Goal: Navigation & Orientation: Find specific page/section

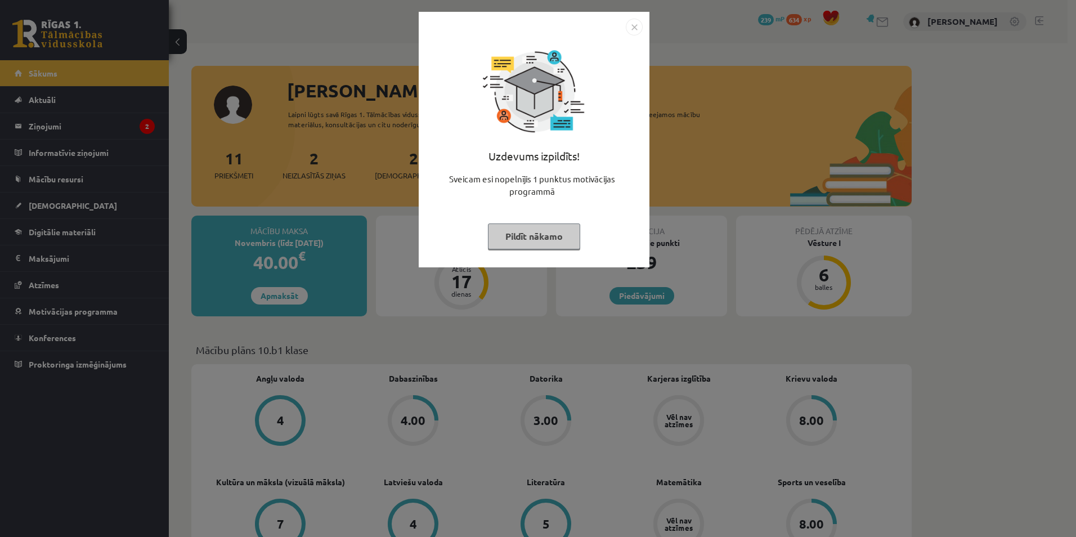
click at [528, 229] on button "Pildīt nākamo" at bounding box center [534, 237] width 92 height 26
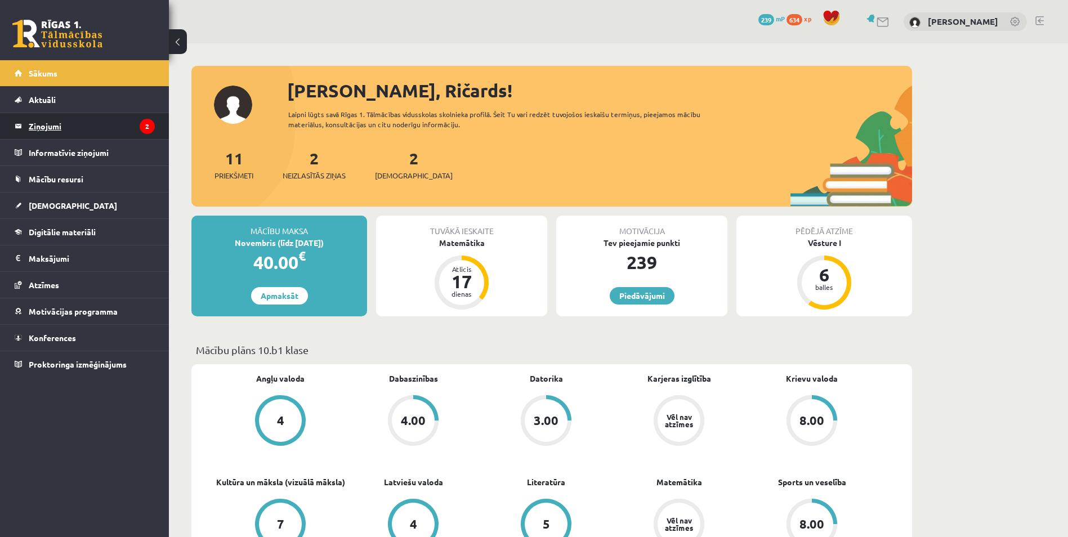
click at [45, 133] on legend "Ziņojumi 2" at bounding box center [92, 126] width 126 height 26
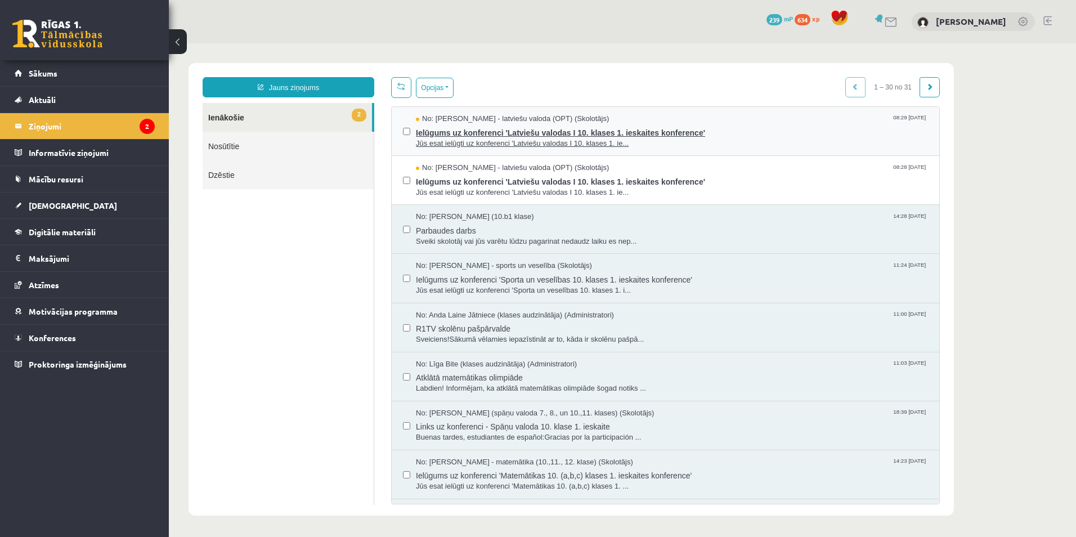
click at [585, 138] on span "Jūs esat ielūgti uz konferenci 'Latviešu valodas I 10. klases 1. ie..." at bounding box center [672, 143] width 512 height 11
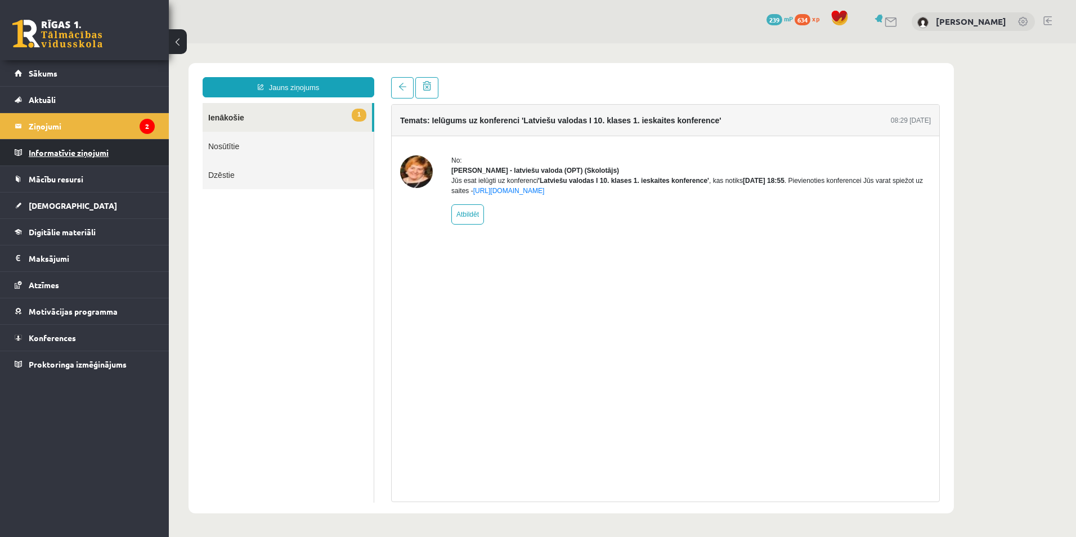
click at [57, 149] on legend "Informatīvie ziņojumi 0" at bounding box center [92, 153] width 126 height 26
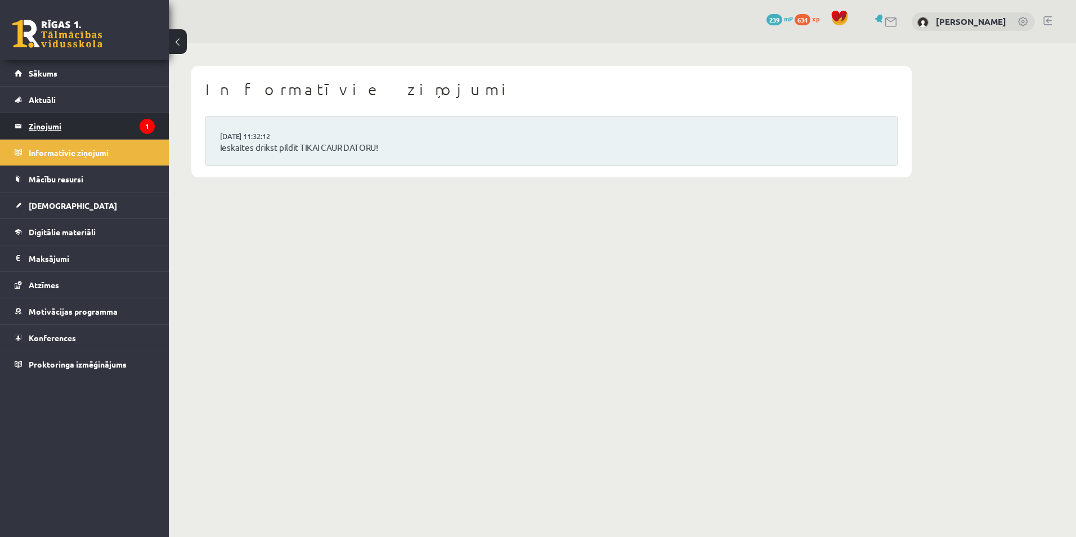
click at [83, 133] on legend "Ziņojumi 1" at bounding box center [92, 126] width 126 height 26
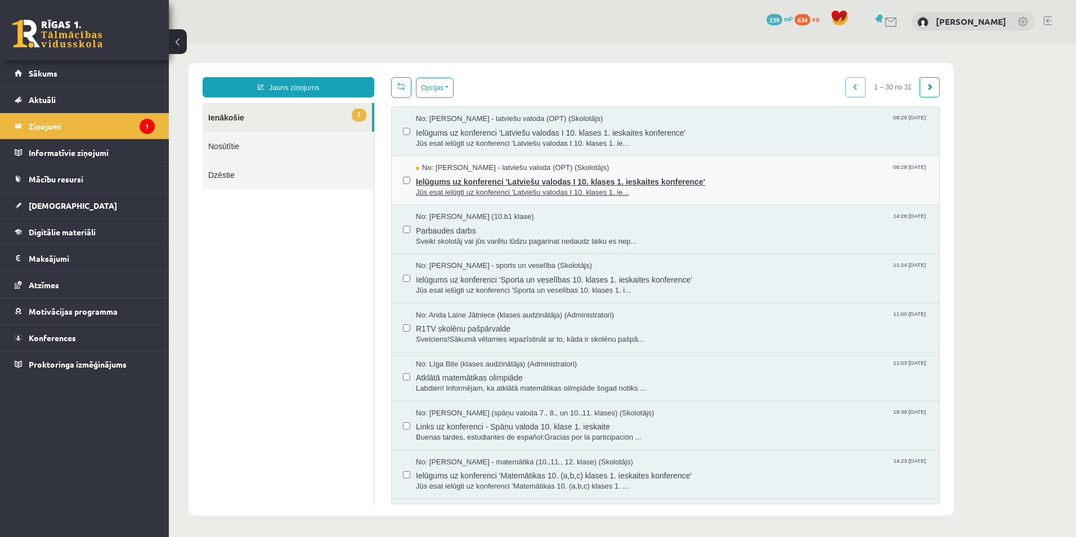
click at [536, 187] on span "Jūs esat ielūgti uz konferenci 'Latviešu valodas I 10. klases 1. ie..." at bounding box center [672, 192] width 512 height 11
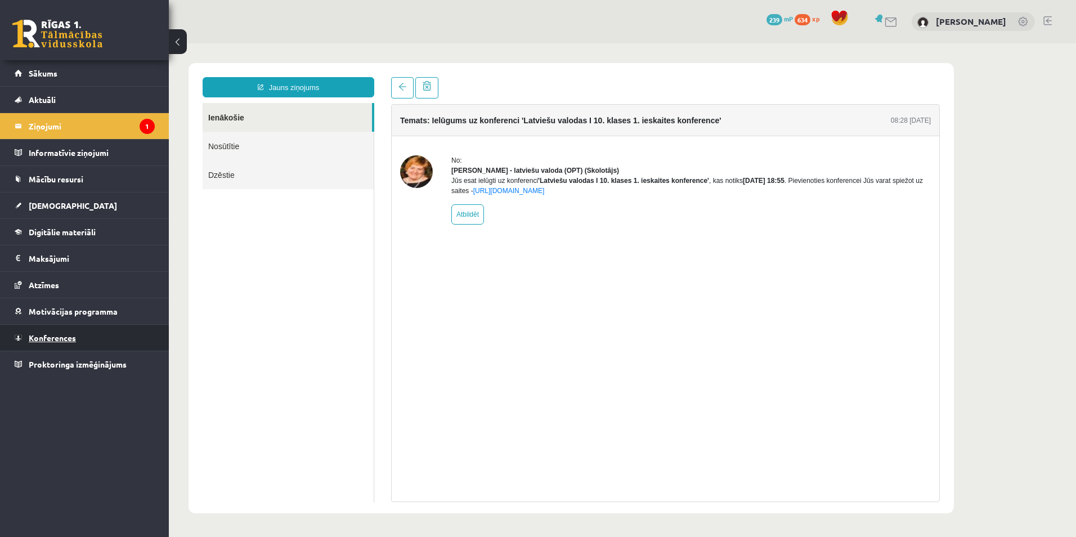
click at [40, 337] on span "Konferences" at bounding box center [52, 338] width 47 height 10
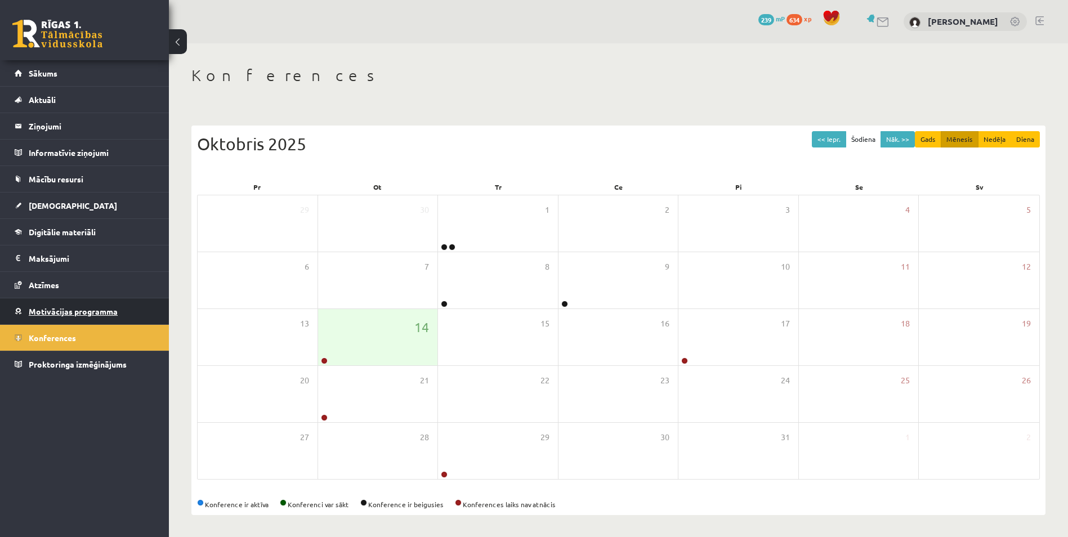
click at [53, 312] on span "Motivācijas programma" at bounding box center [73, 311] width 89 height 10
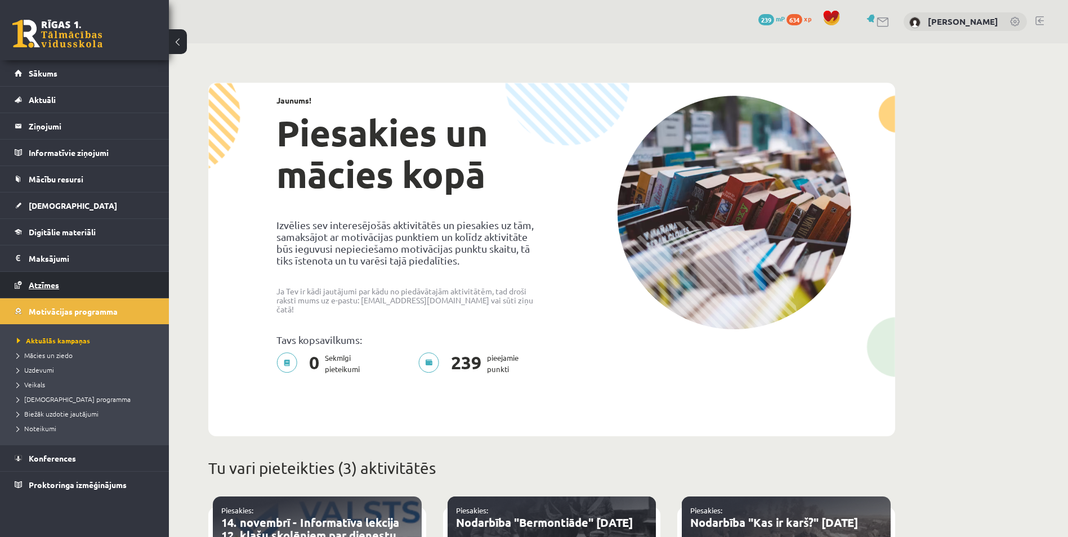
click at [50, 275] on link "Atzīmes" at bounding box center [85, 285] width 140 height 26
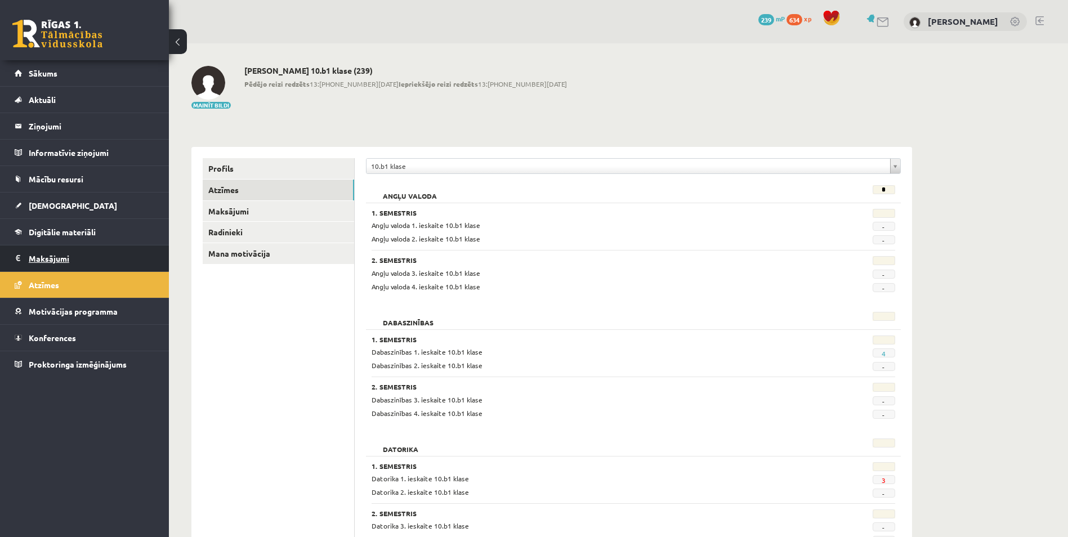
click at [41, 254] on legend "Maksājumi 0" at bounding box center [92, 258] width 126 height 26
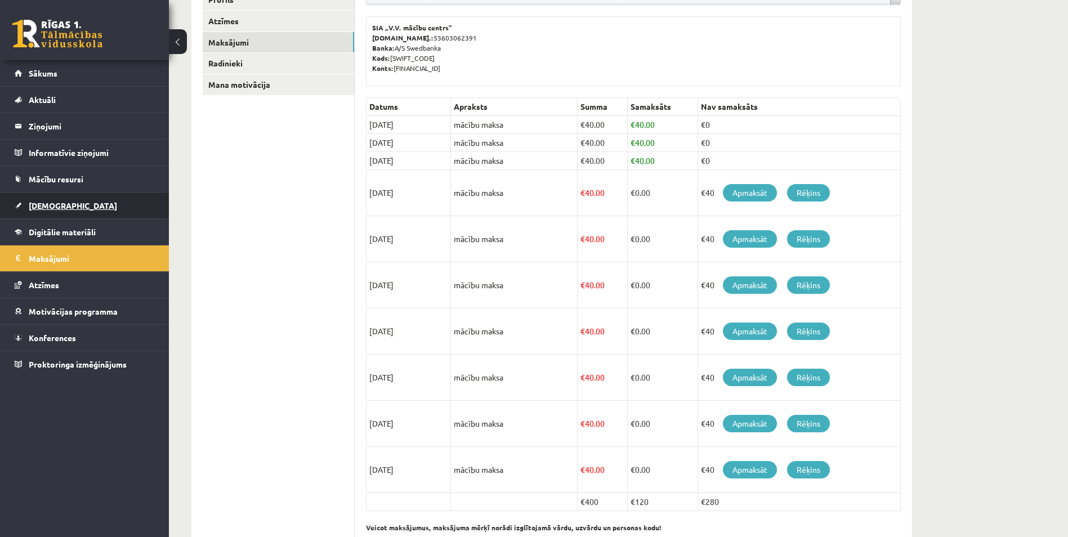
scroll to position [175, 0]
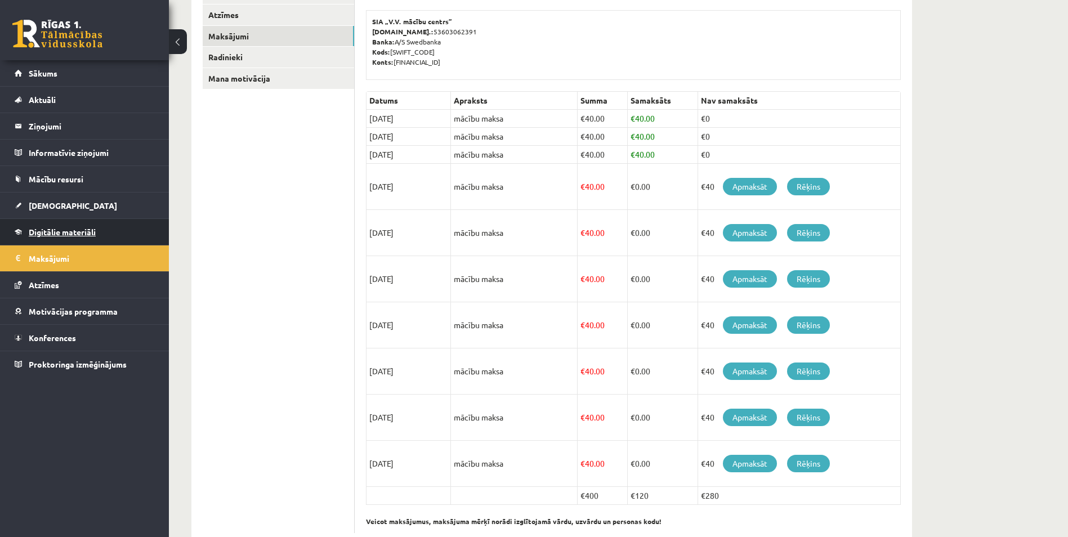
click at [75, 238] on link "Digitālie materiāli" at bounding box center [85, 232] width 140 height 26
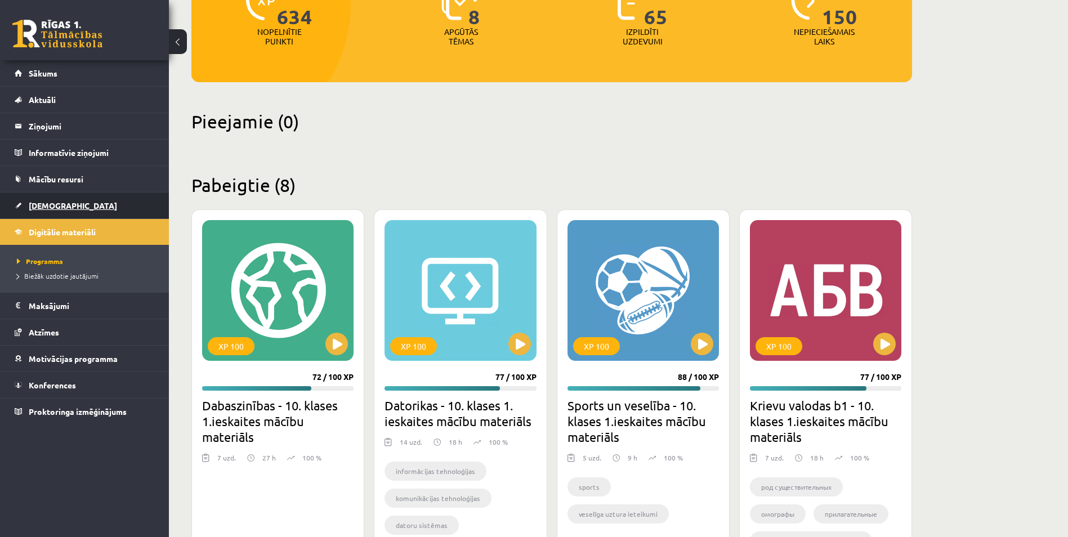
click at [75, 212] on link "[DEMOGRAPHIC_DATA]" at bounding box center [85, 206] width 140 height 26
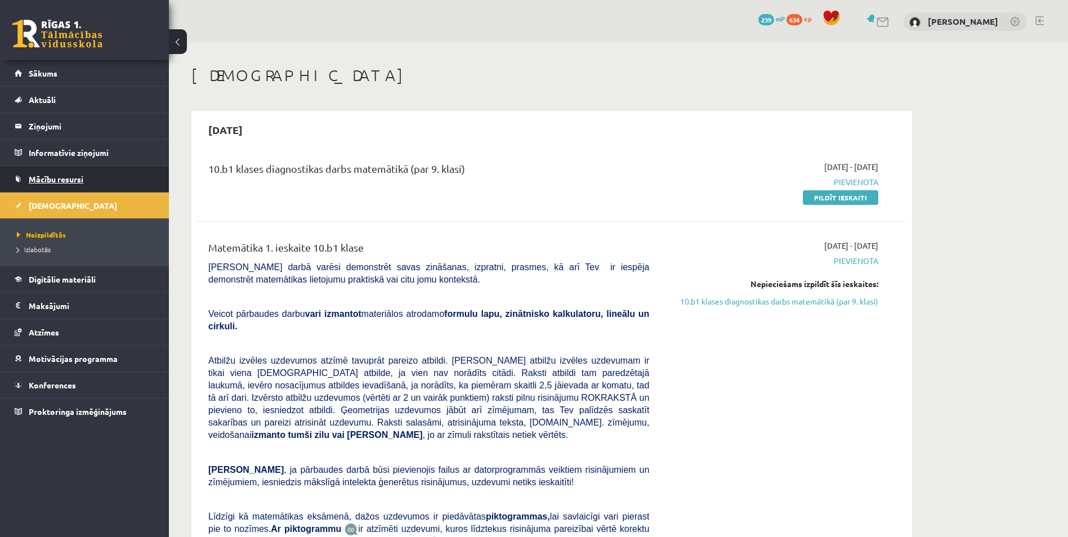
click at [51, 171] on link "Mācību resursi" at bounding box center [85, 179] width 140 height 26
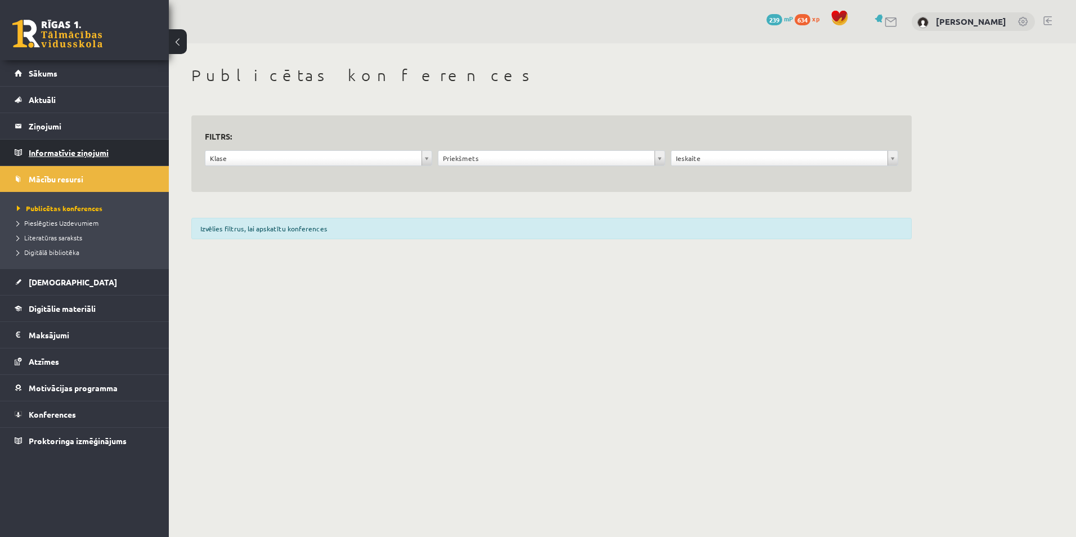
click at [52, 152] on legend "Informatīvie ziņojumi 0" at bounding box center [92, 153] width 126 height 26
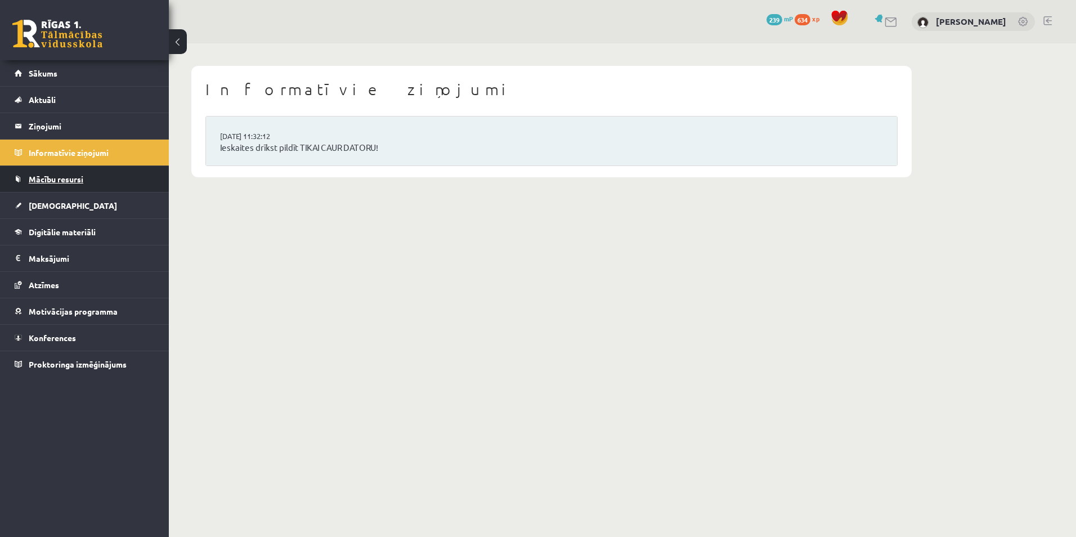
click at [56, 191] on link "Mācību resursi" at bounding box center [85, 179] width 140 height 26
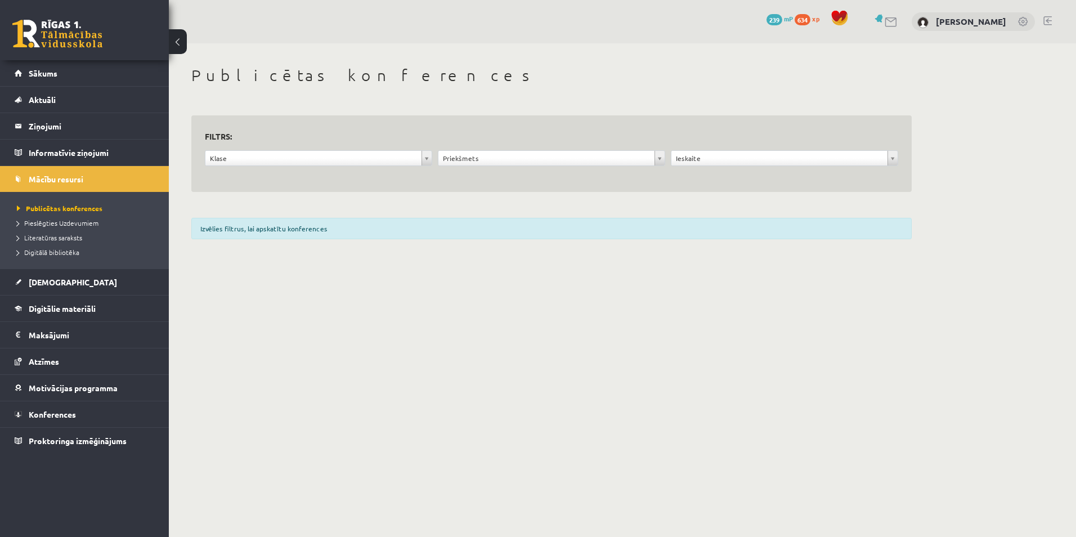
click at [53, 228] on li "Pieslēgties Uzdevumiem" at bounding box center [87, 223] width 141 height 15
click at [55, 222] on span "Pieslēgties Uzdevumiem" at bounding box center [62, 222] width 90 height 9
